Goal: Navigation & Orientation: Find specific page/section

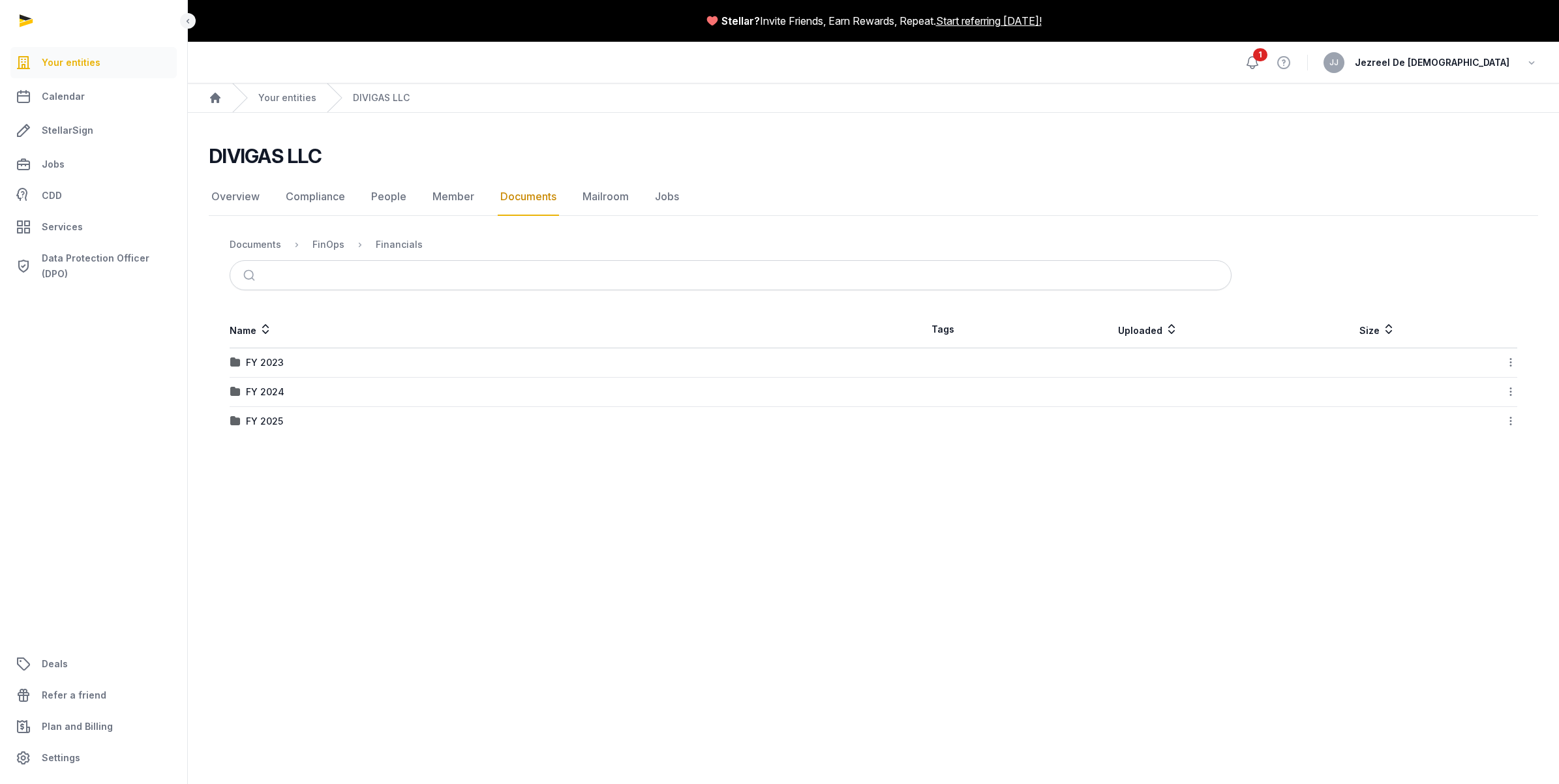
click at [1260, 62] on icon at bounding box center [1252, 63] width 16 height 16
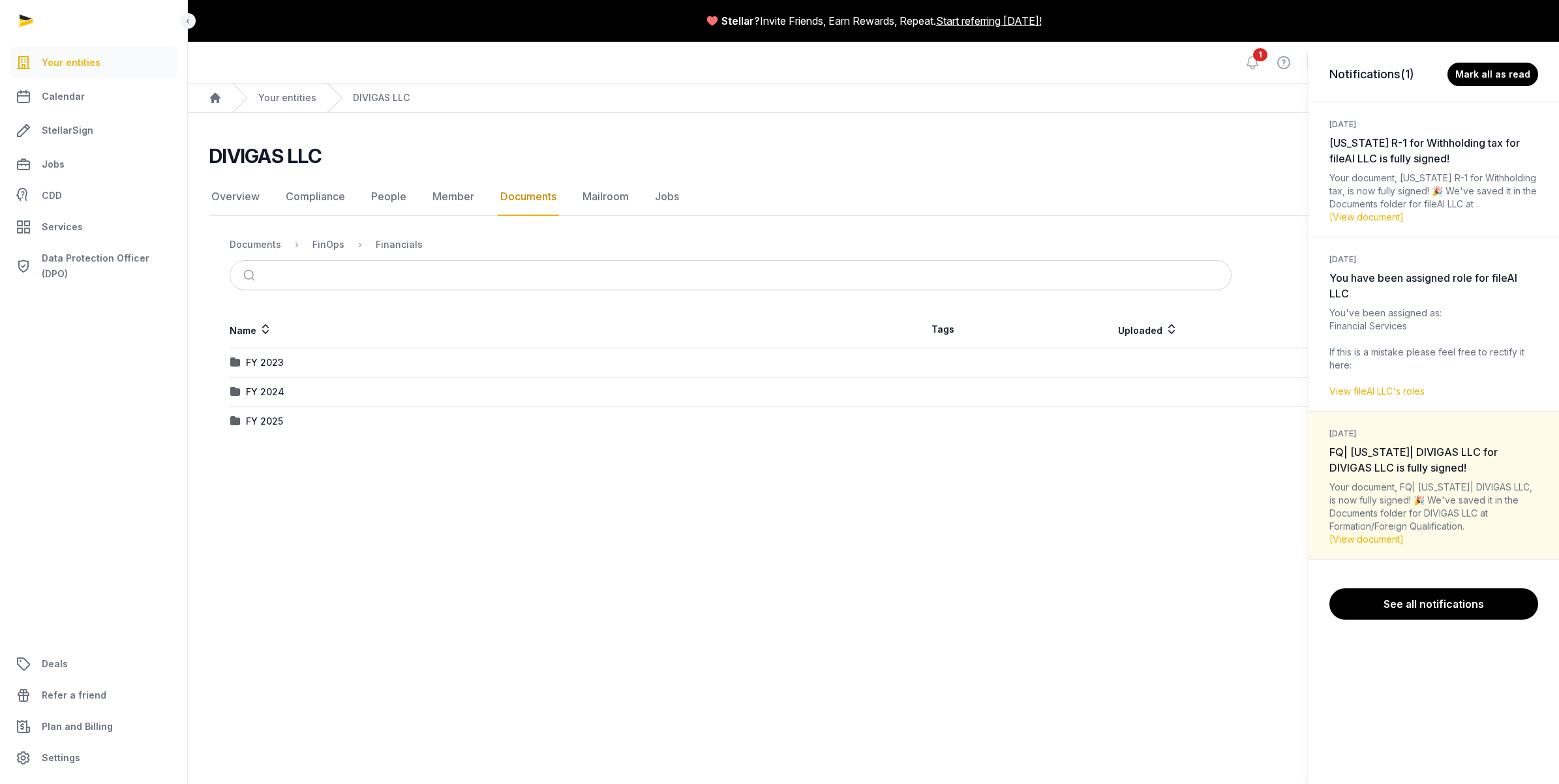
click at [1262, 64] on div "Notifications (1) Mark all as read [DATE] [US_STATE] R-1 for Withholding tax fo…" at bounding box center [780, 392] width 1559 height 784
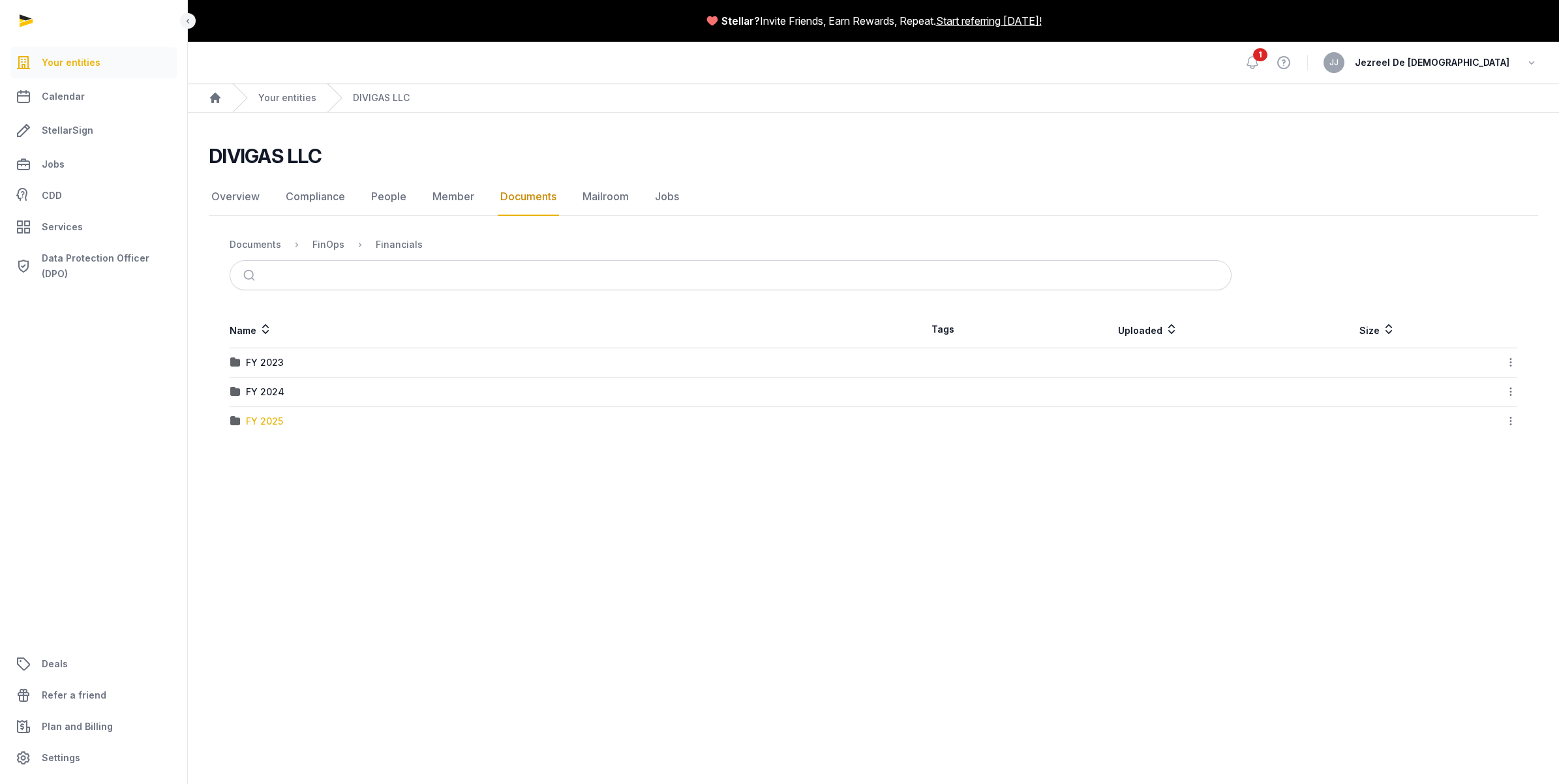
click at [266, 426] on div "FY 2025" at bounding box center [264, 422] width 37 height 13
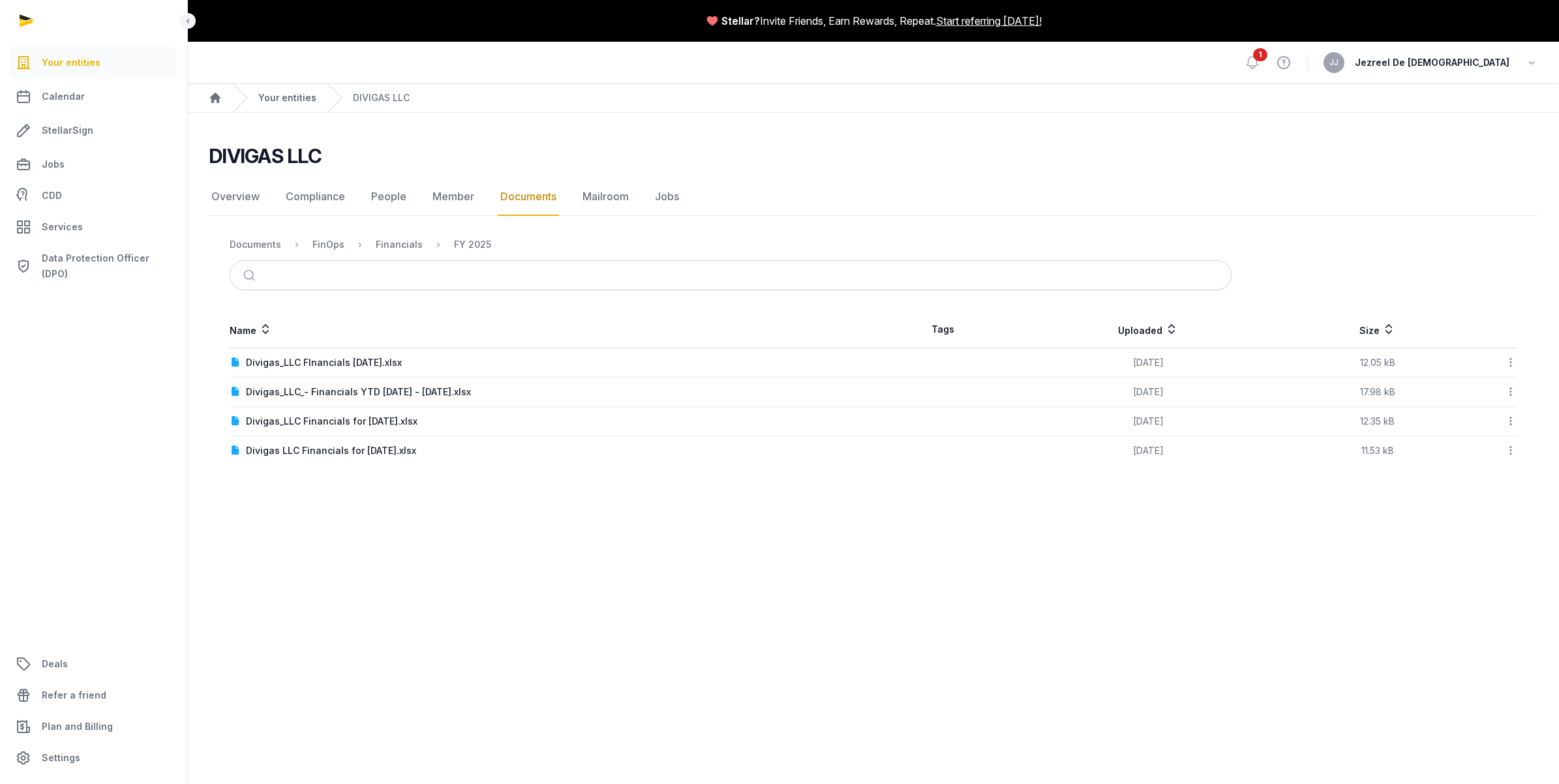
click at [272, 96] on link "Your entities" at bounding box center [287, 98] width 58 height 13
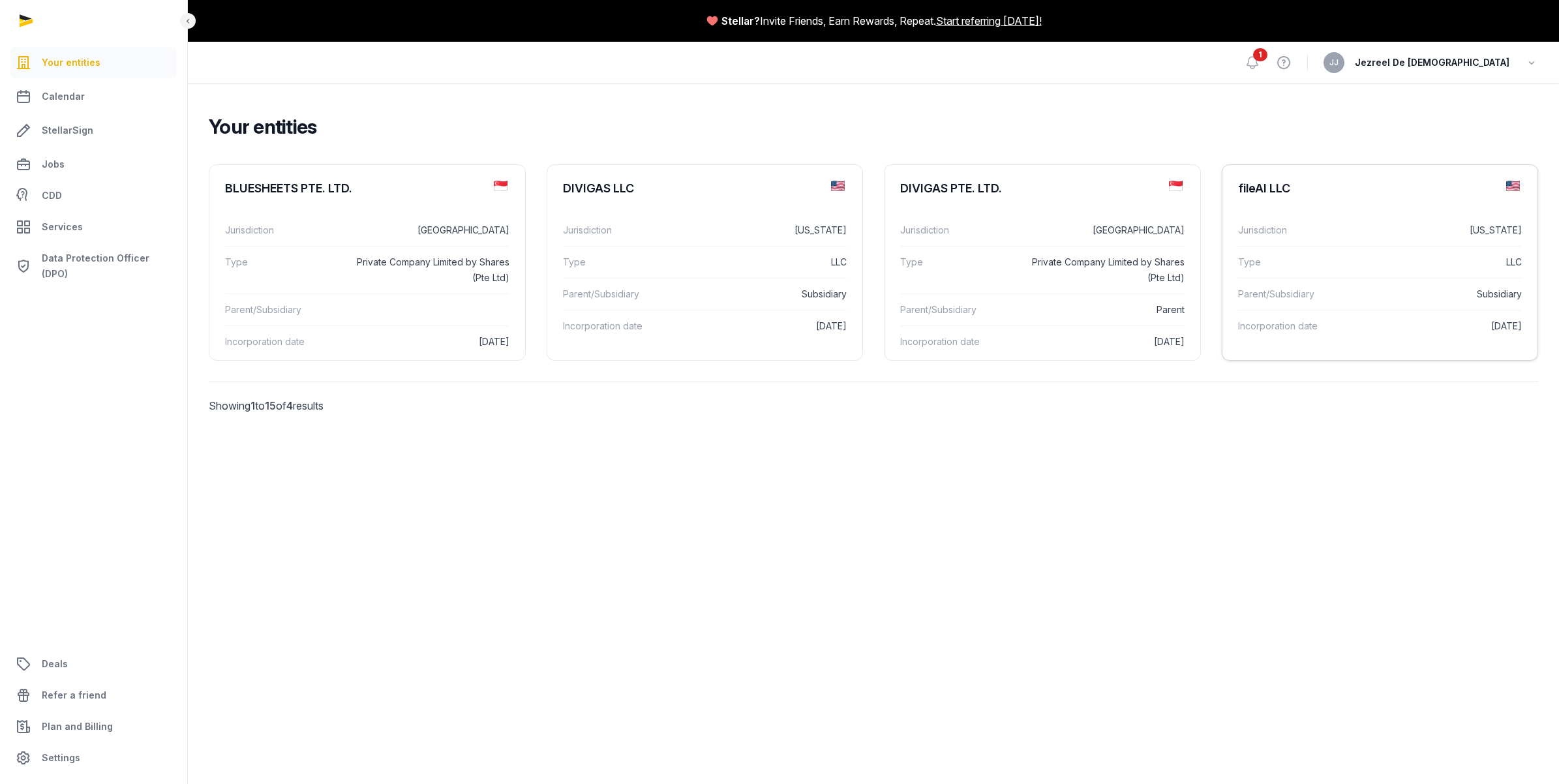
click at [1341, 262] on dt "Type" at bounding box center [1292, 262] width 110 height 16
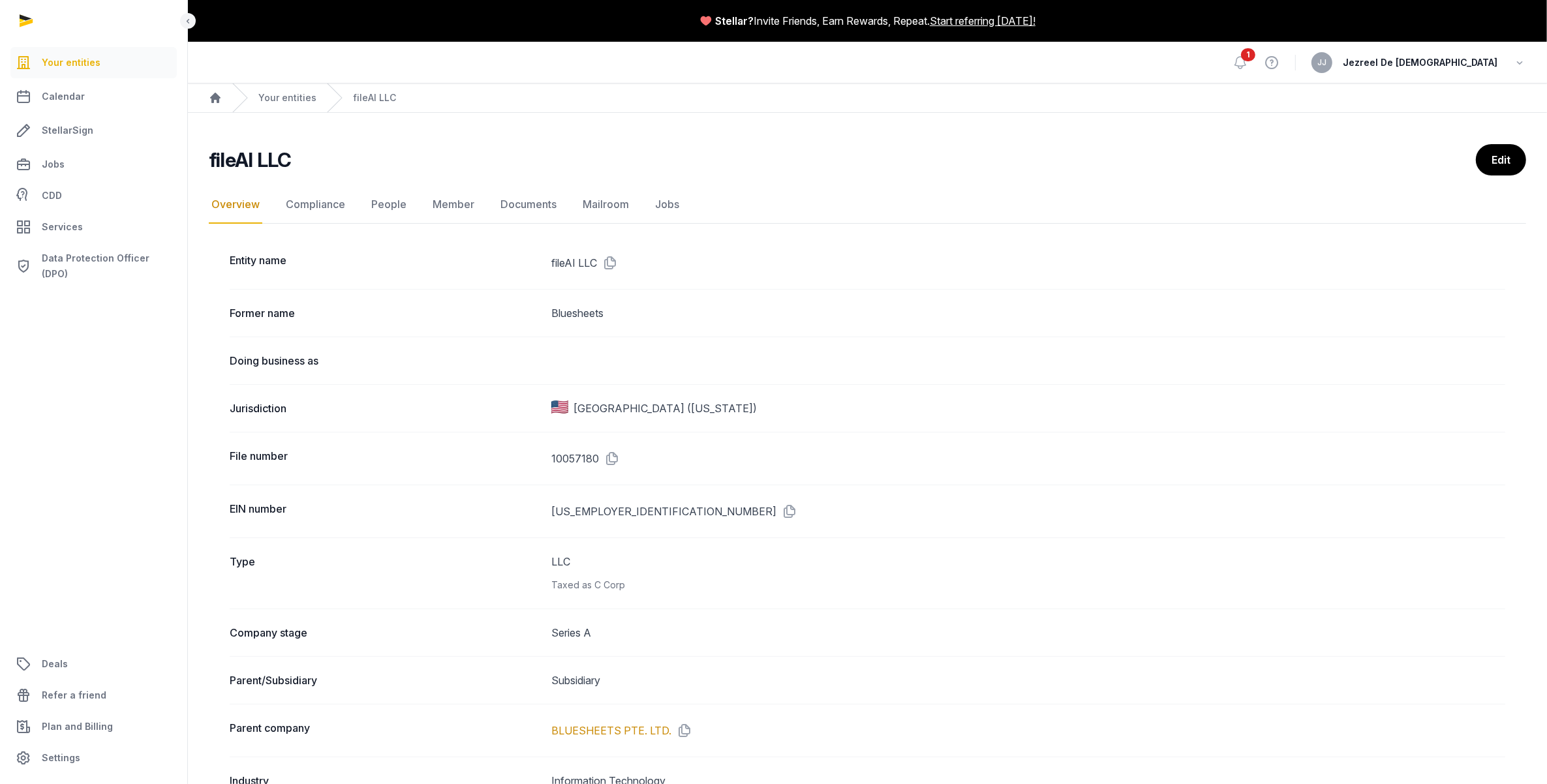
scroll to position [244, 0]
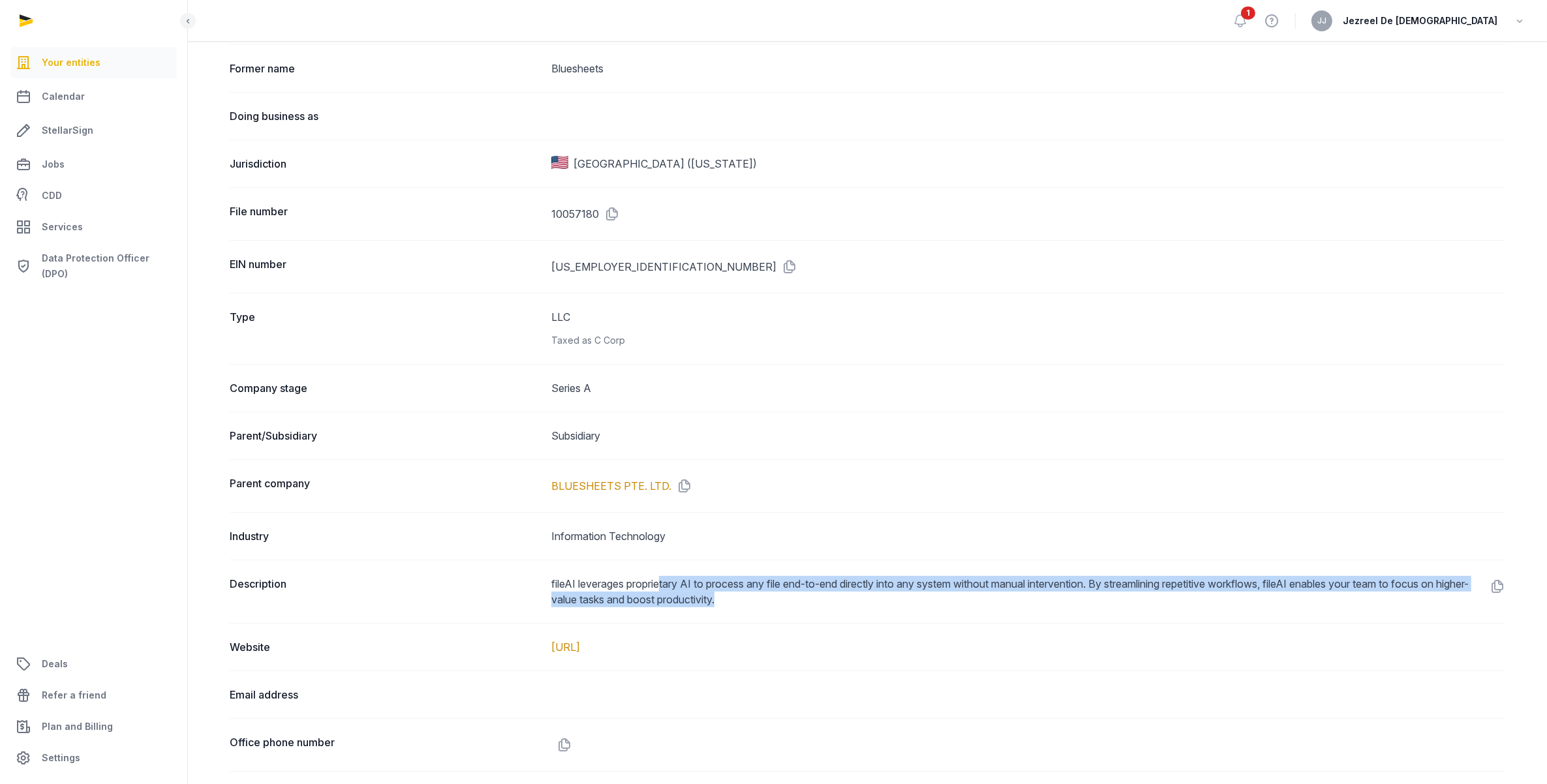
drag, startPoint x: 666, startPoint y: 590, endPoint x: 1126, endPoint y: 599, distance: 460.1
click at [1126, 599] on dd "fileAI leverages proprietary AI to process any file end-to-end directly into an…" at bounding box center [1028, 591] width 954 height 31
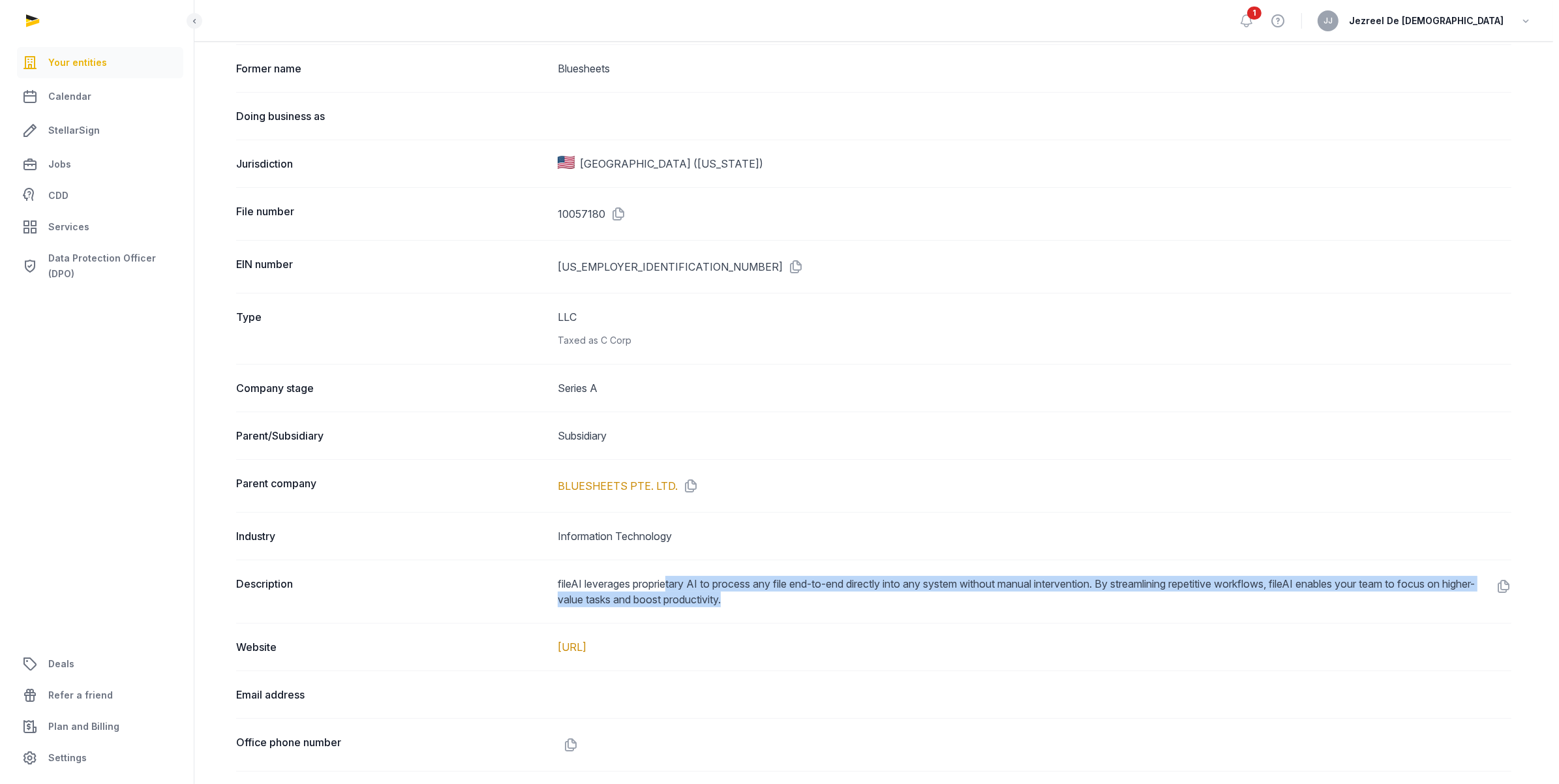
scroll to position [0, 0]
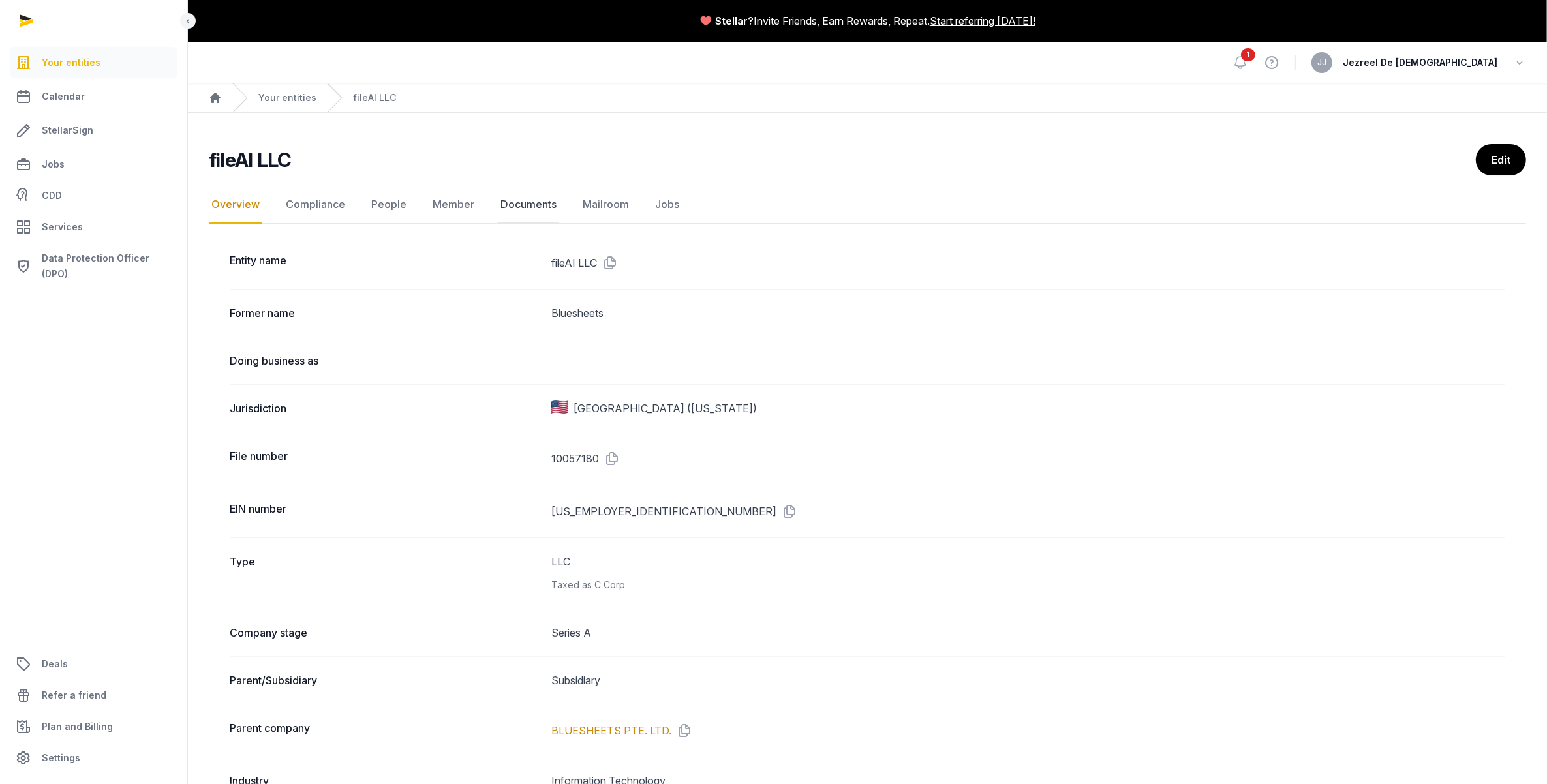
click at [524, 202] on link "Documents" at bounding box center [528, 204] width 61 height 38
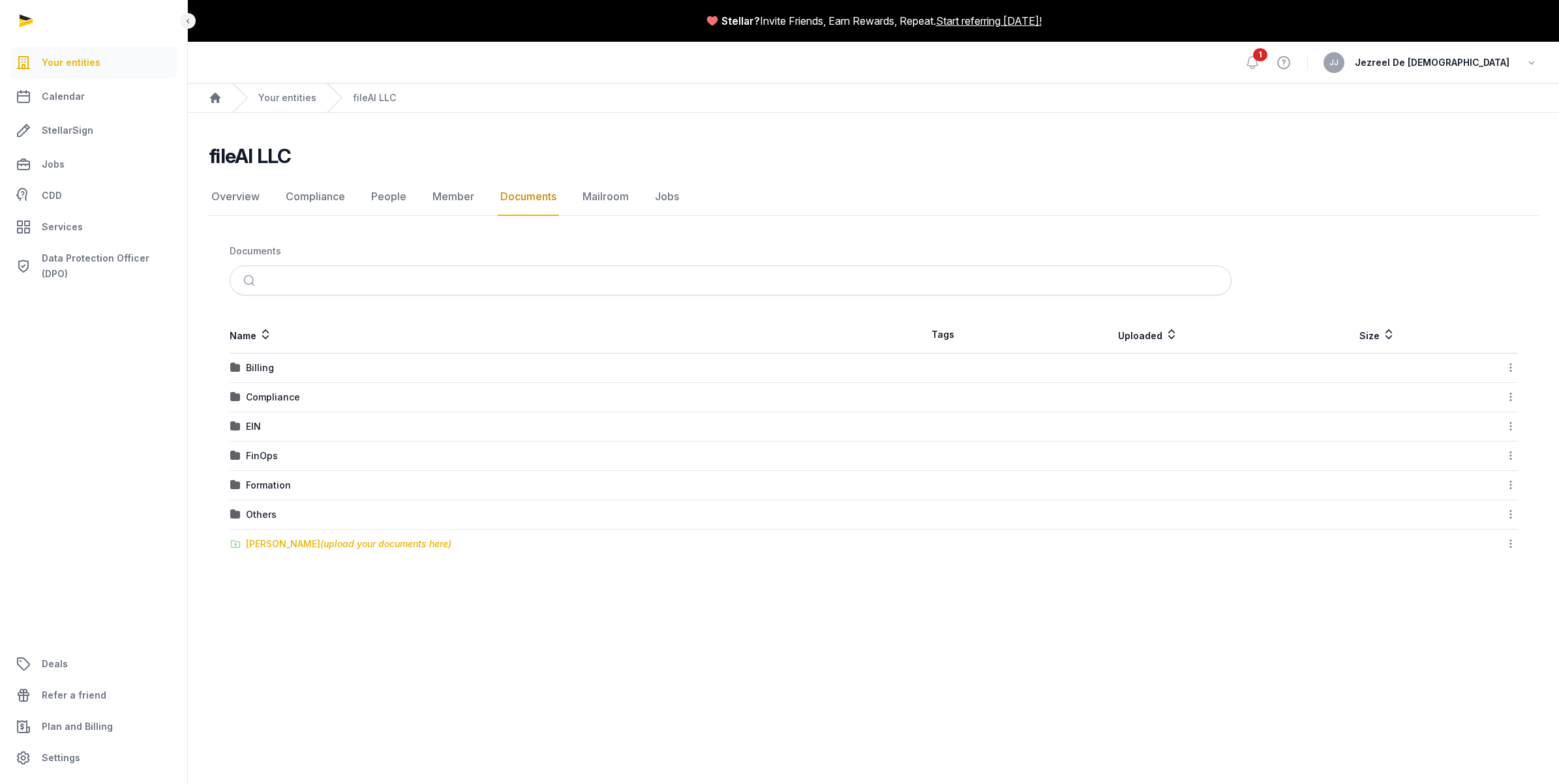
click at [354, 542] on span "(upload your documents here)" at bounding box center [385, 543] width 131 height 11
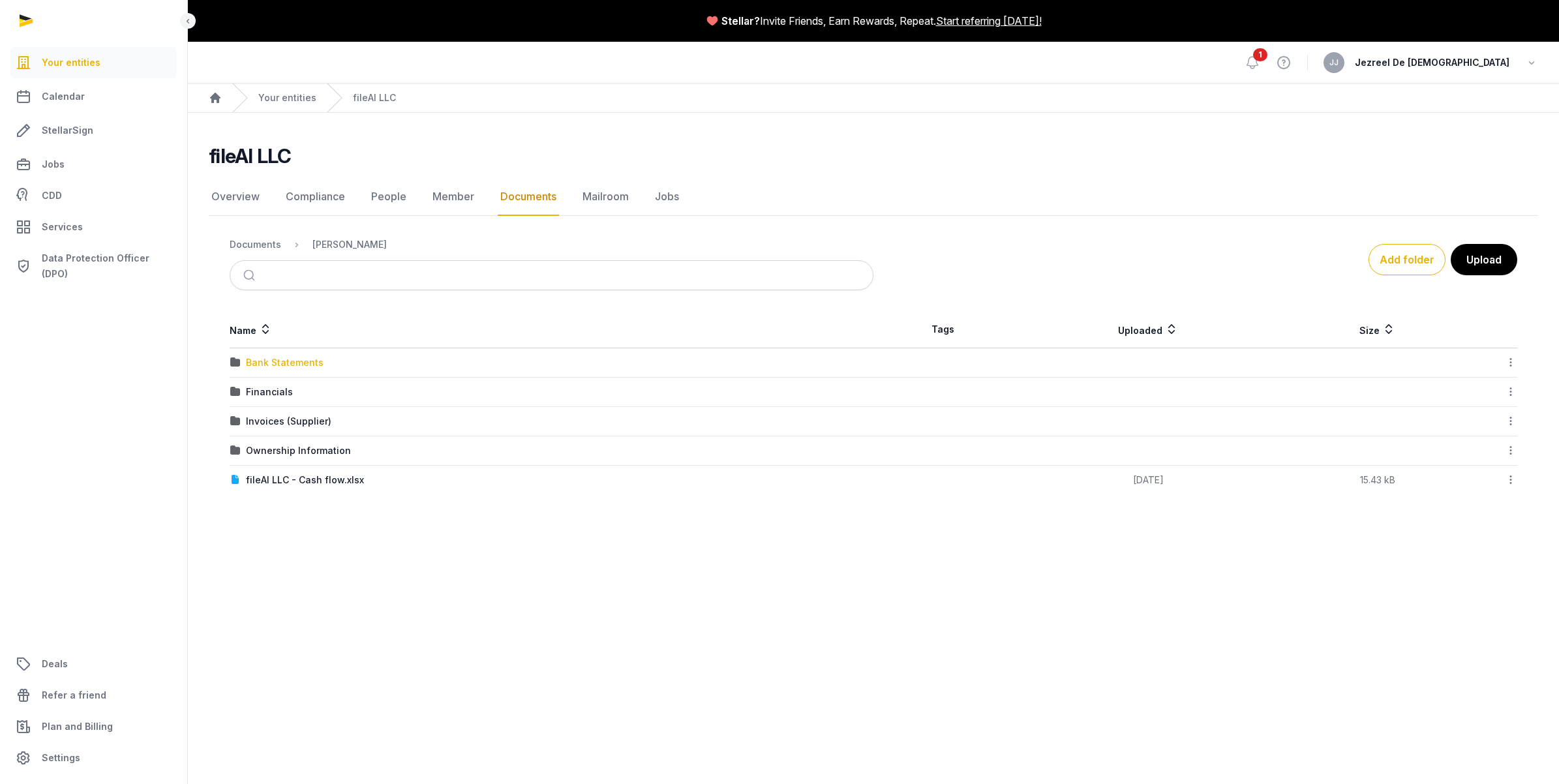
click at [299, 362] on div "Bank Statements" at bounding box center [284, 362] width 78 height 13
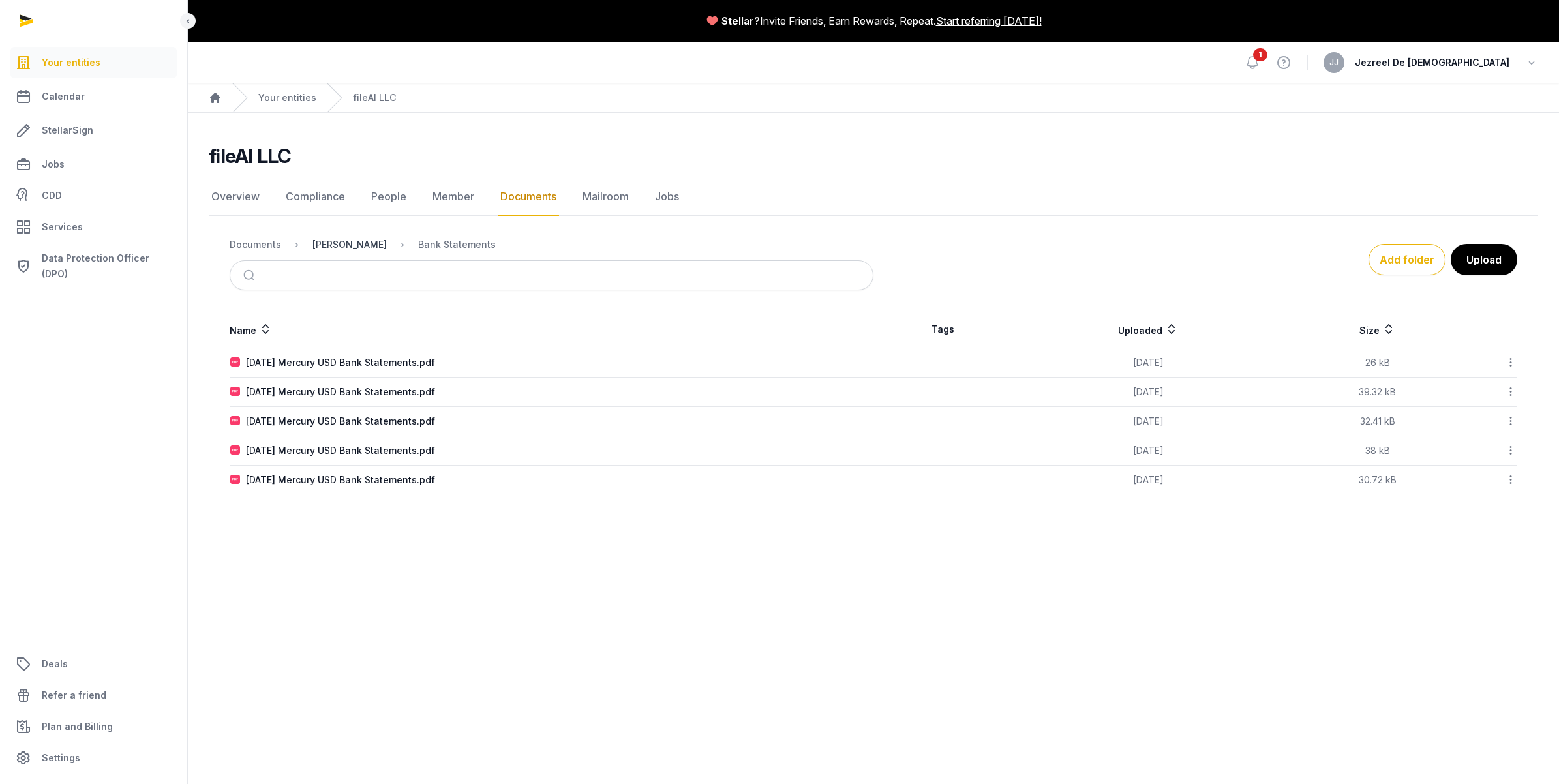
click at [359, 248] on div "[PERSON_NAME]" at bounding box center [350, 245] width 74 height 13
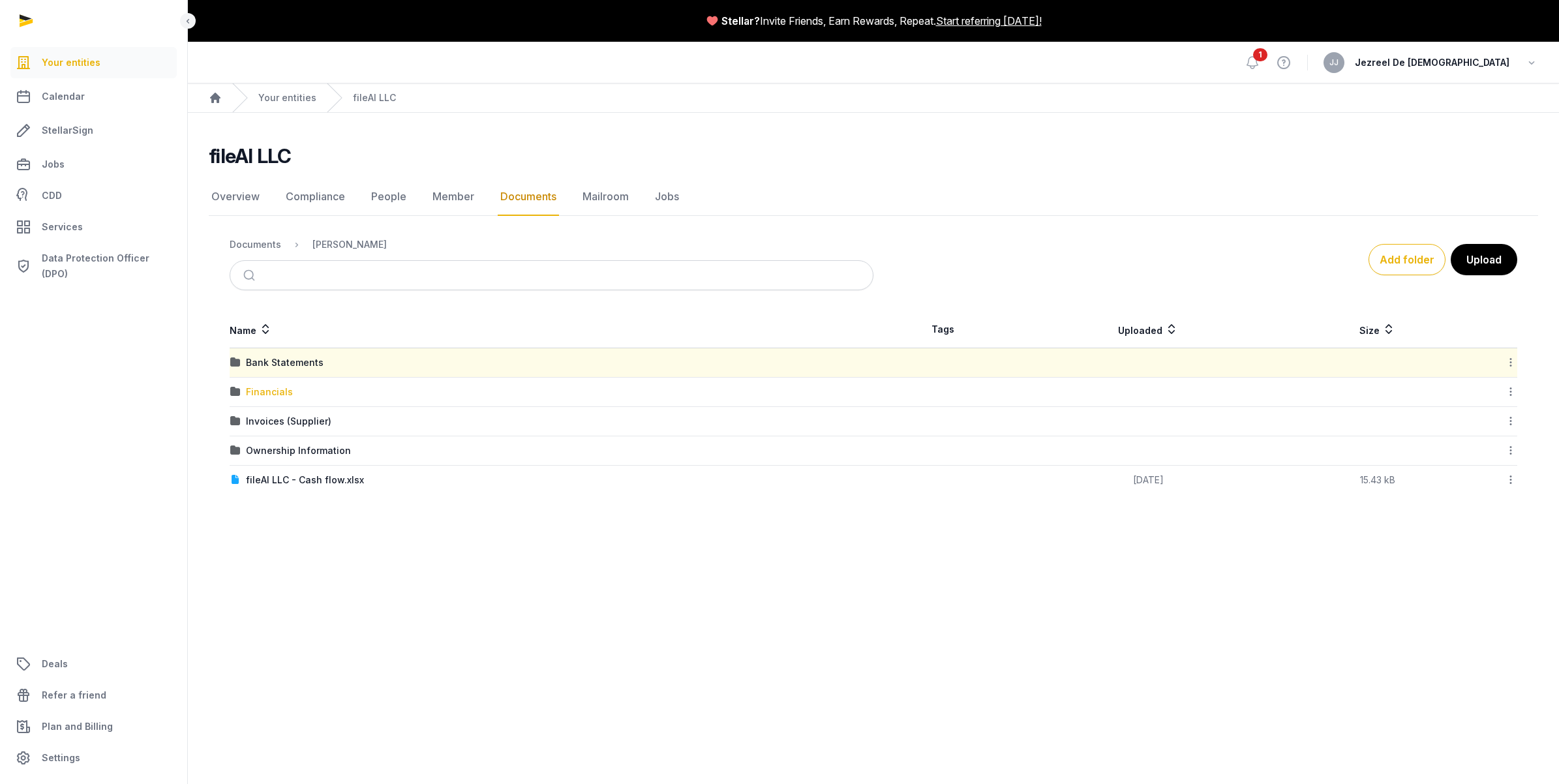
click at [278, 395] on div "Financials" at bounding box center [269, 392] width 47 height 13
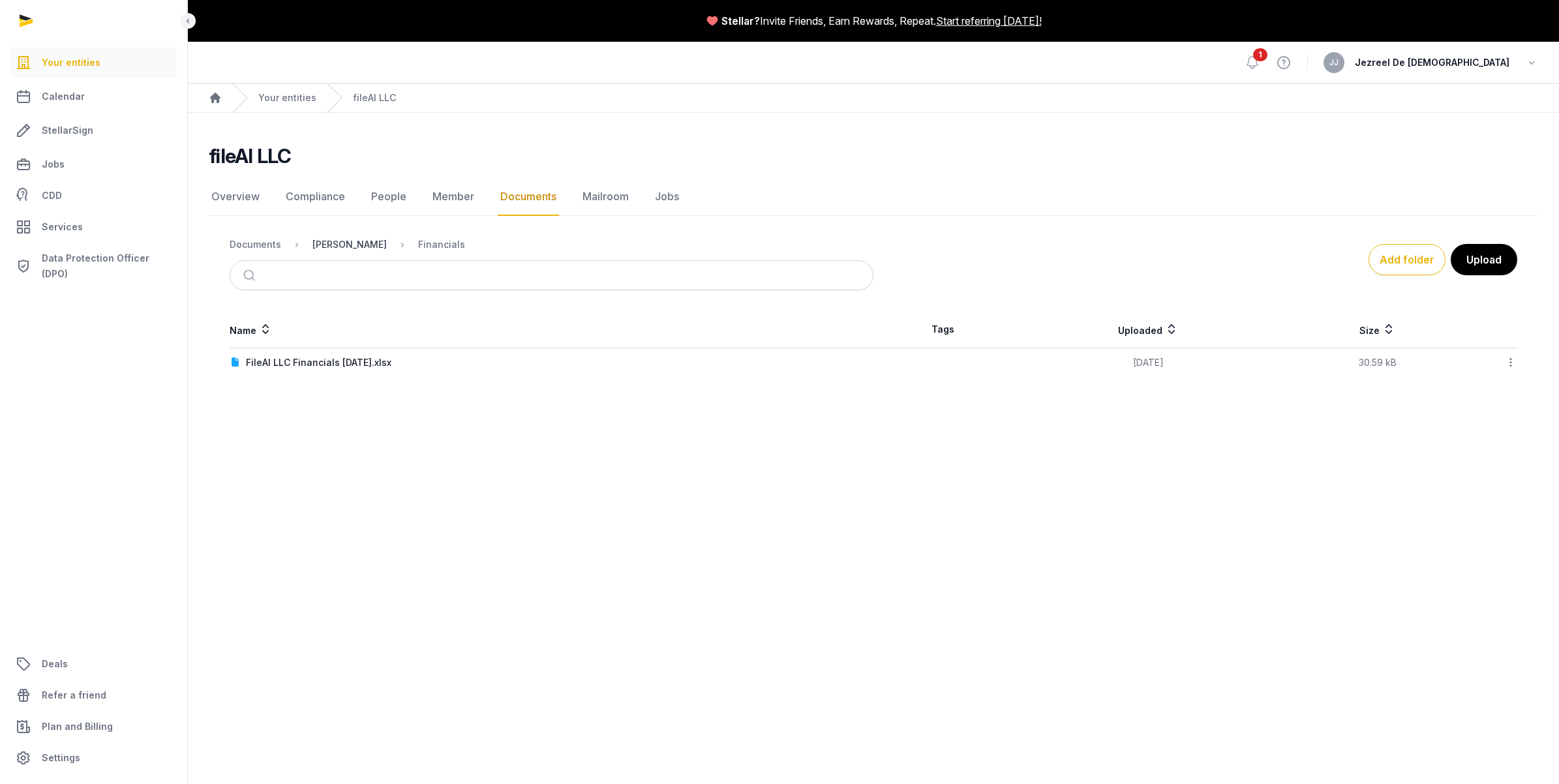
click at [375, 246] on div "[PERSON_NAME]" at bounding box center [350, 245] width 74 height 13
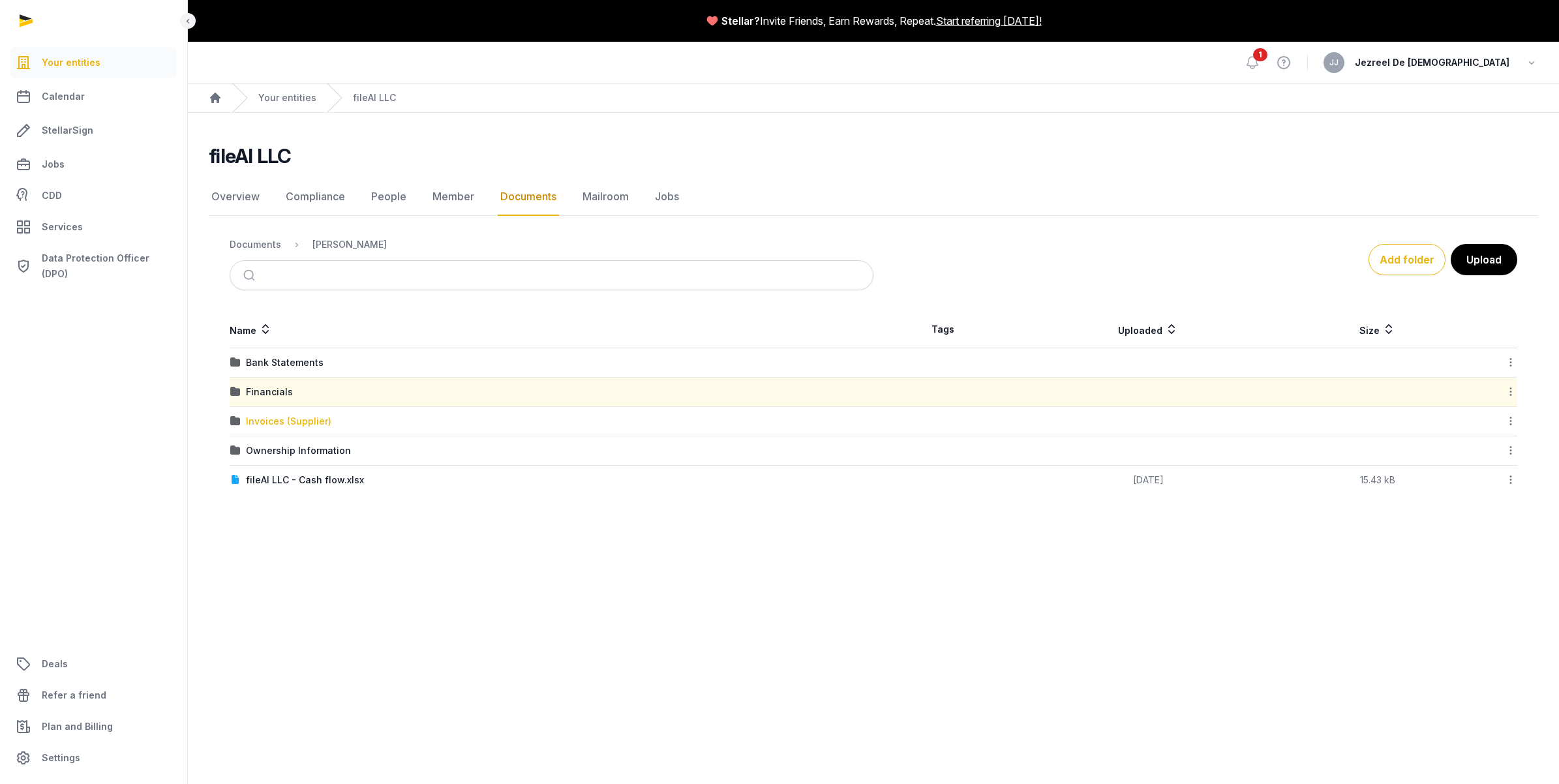
click at [287, 426] on div "Invoices (Supplier)" at bounding box center [288, 422] width 86 height 13
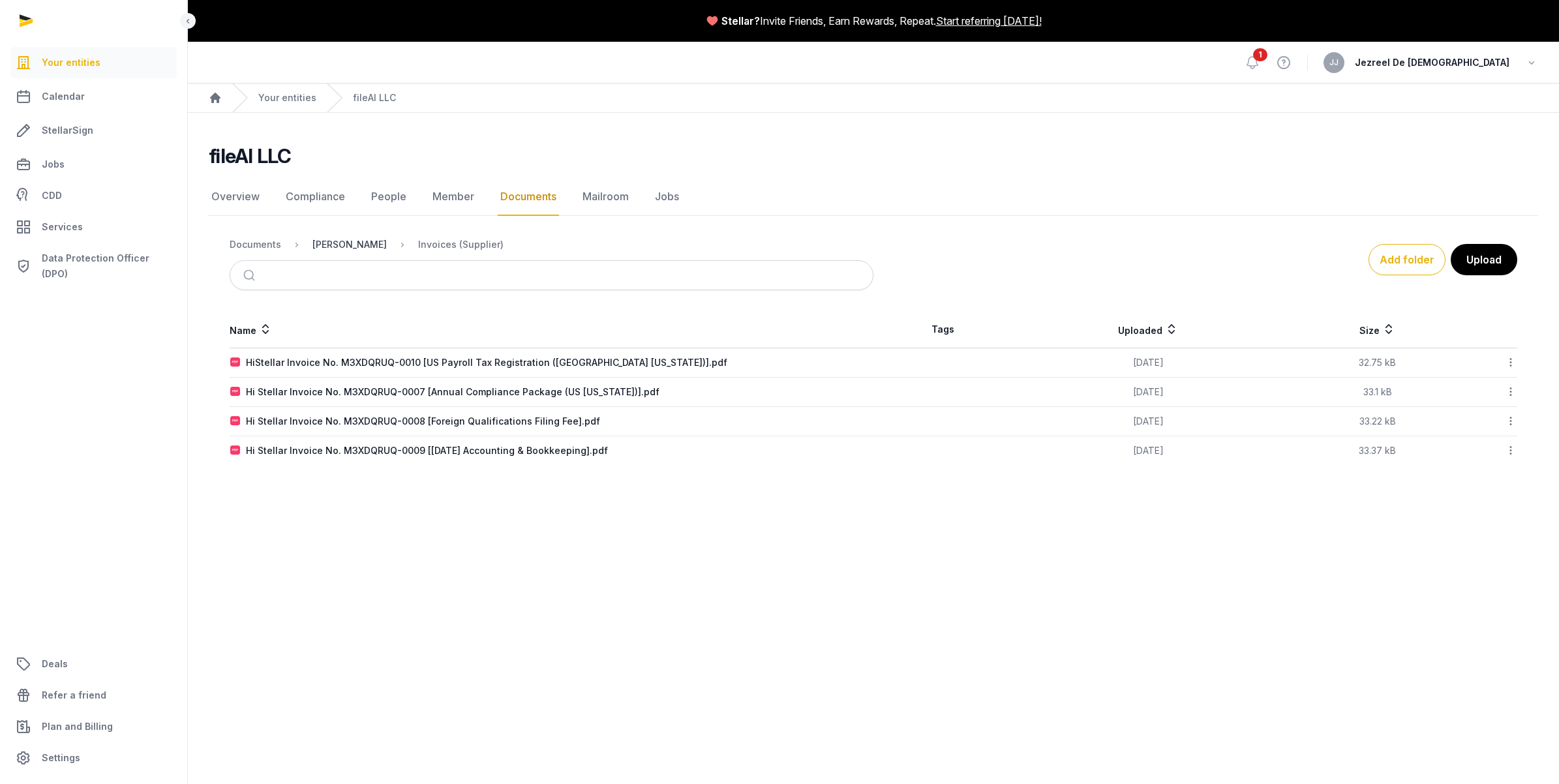
click at [357, 245] on div "[PERSON_NAME]" at bounding box center [350, 245] width 74 height 13
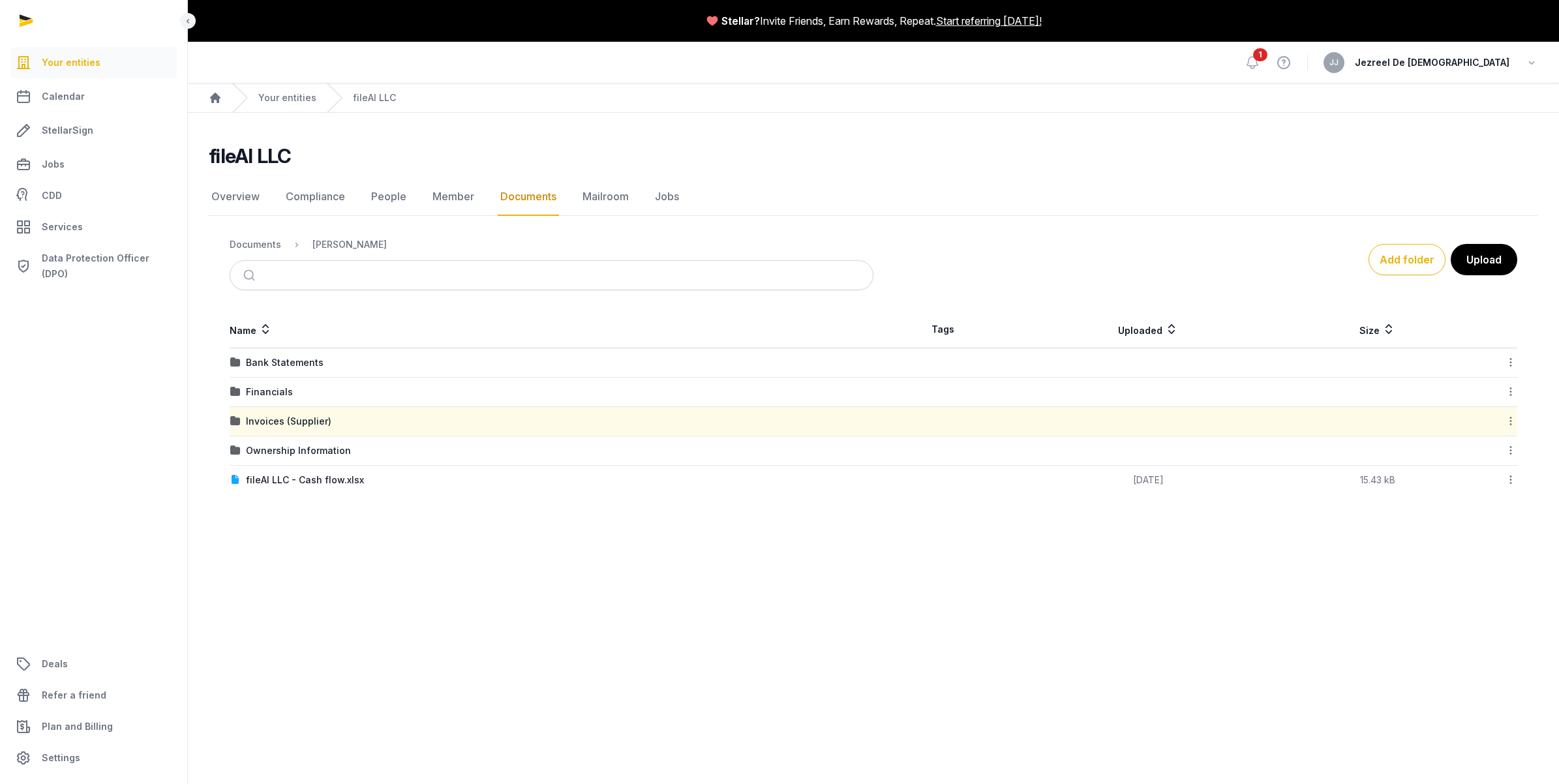
click at [295, 459] on td "Ownership Information" at bounding box center [552, 451] width 644 height 29
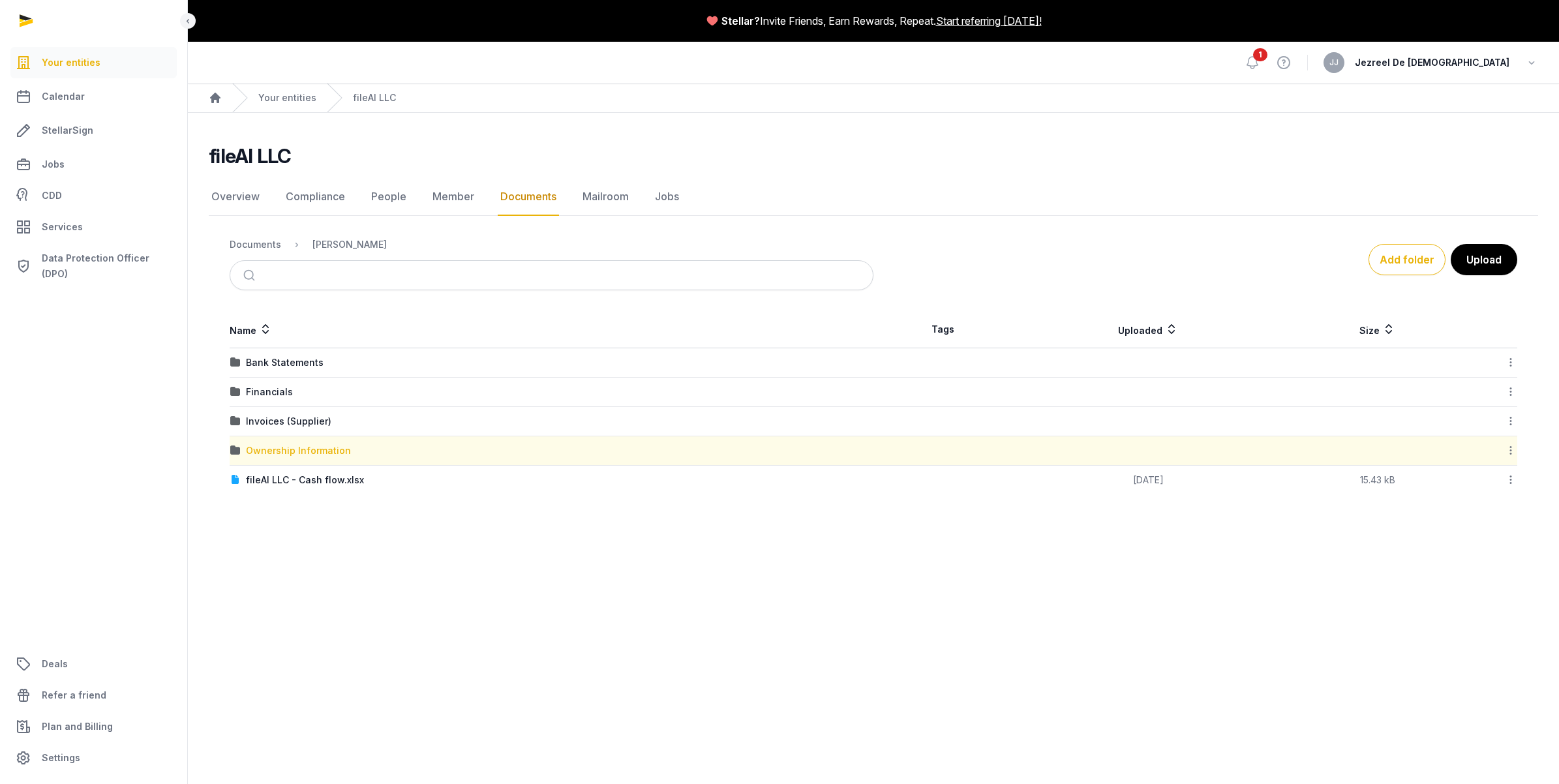
click at [299, 451] on div "Ownership Information" at bounding box center [298, 451] width 105 height 13
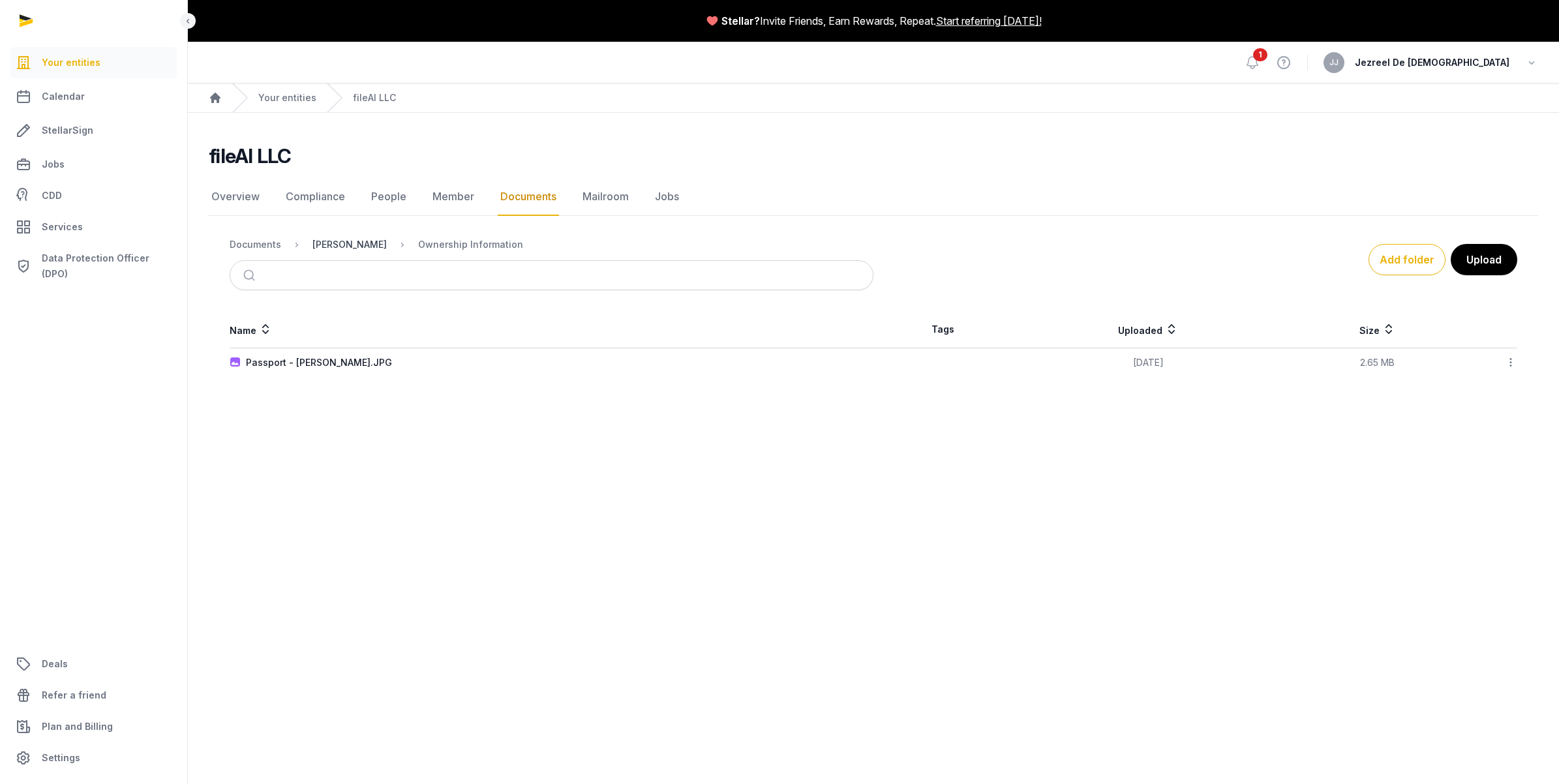
click at [370, 244] on div "[PERSON_NAME]" at bounding box center [350, 245] width 74 height 13
